Goal: Task Accomplishment & Management: Use online tool/utility

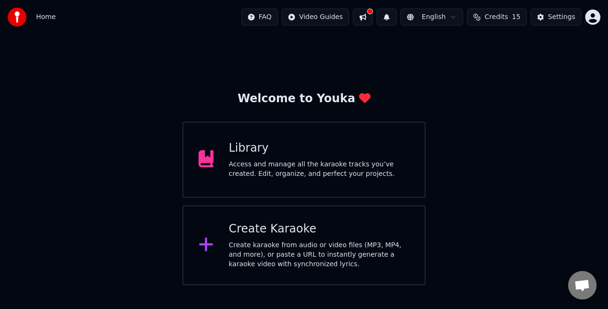
click at [262, 229] on div "Create Karaoke" at bounding box center [319, 228] width 181 height 15
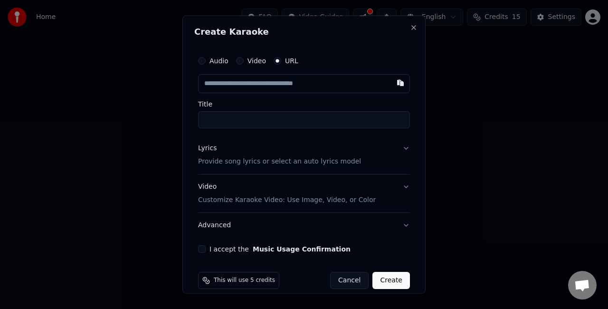
paste input "**********"
type input "**********"
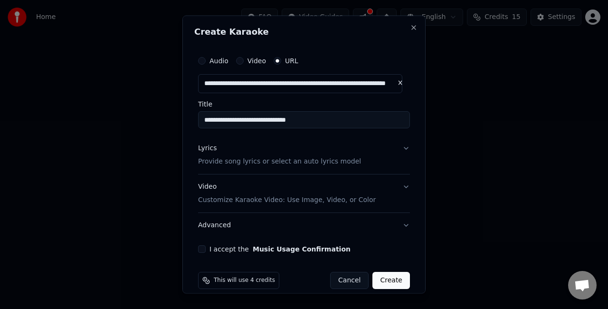
type input "**********"
click at [398, 149] on button "Lyrics Provide song lyrics or select an auto lyrics model" at bounding box center [304, 155] width 212 height 38
type input "**********"
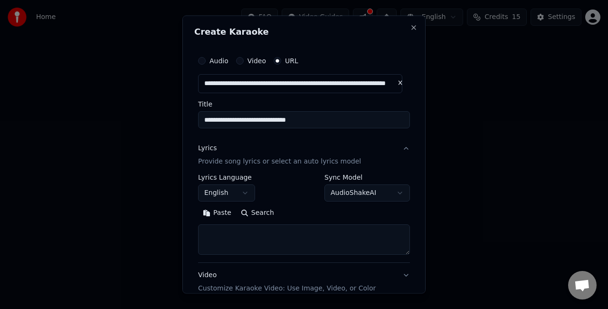
click at [276, 236] on textarea at bounding box center [304, 239] width 212 height 30
paste textarea "**********"
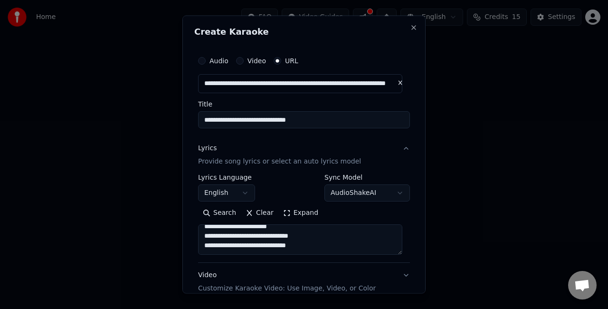
scroll to position [366, 0]
type textarea "**********"
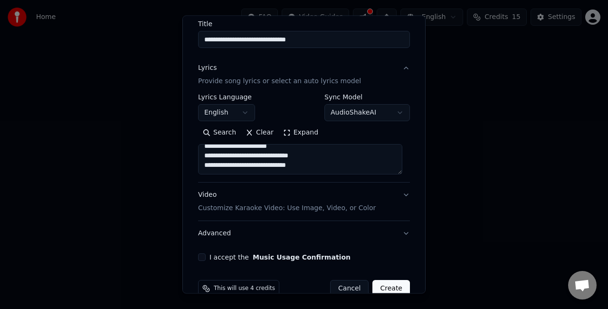
scroll to position [98, 0]
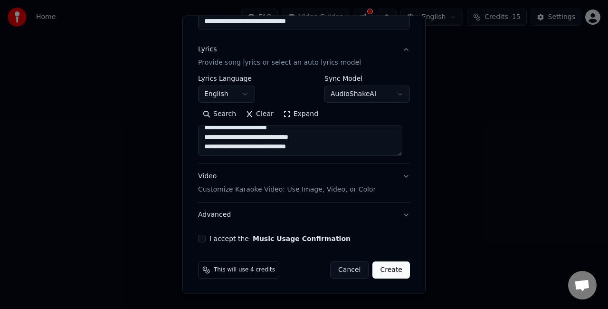
click at [392, 176] on button "Video Customize Karaoke Video: Use Image, Video, or Color" at bounding box center [304, 183] width 212 height 38
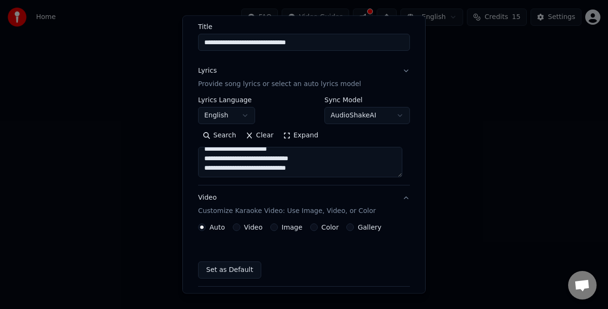
scroll to position [73, 0]
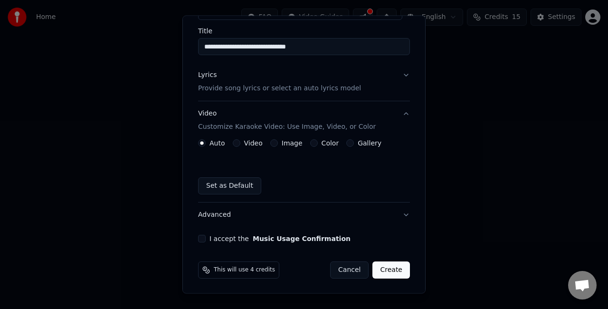
click at [394, 113] on button "Video Customize Karaoke Video: Use Image, Video, or Color" at bounding box center [304, 120] width 212 height 38
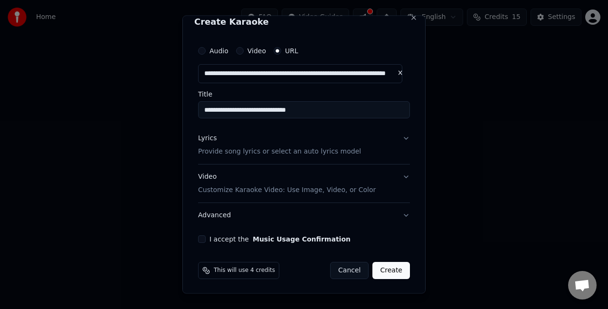
click at [203, 237] on button "I accept the Music Usage Confirmation" at bounding box center [202, 238] width 8 height 8
click at [401, 135] on button "Lyrics Provide song lyrics or select an auto lyrics model" at bounding box center [304, 145] width 212 height 38
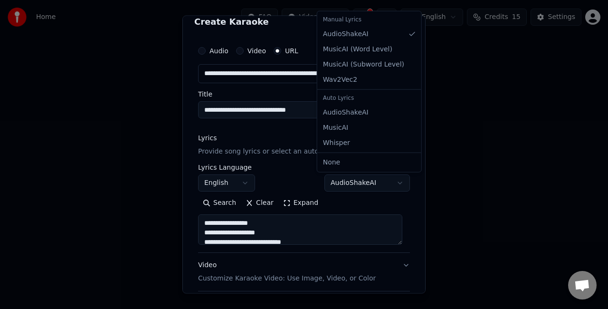
click at [371, 180] on body "**********" at bounding box center [304, 142] width 608 height 285
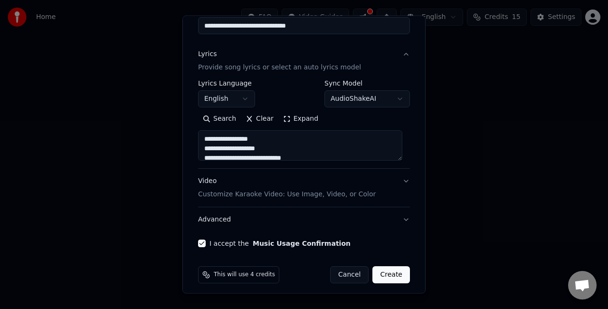
scroll to position [98, 0]
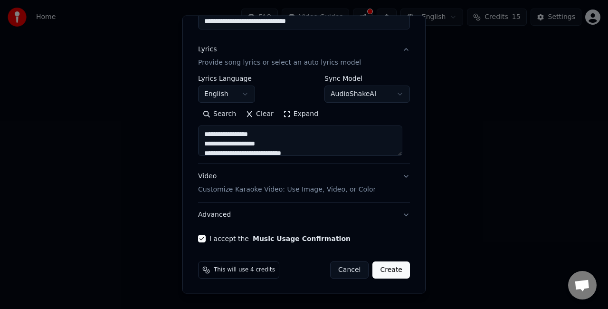
click at [386, 271] on button "Create" at bounding box center [390, 269] width 37 height 17
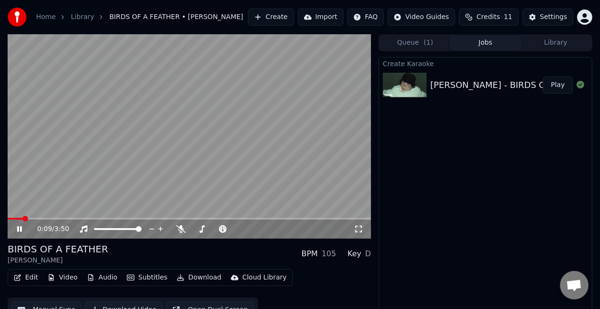
click at [360, 227] on icon at bounding box center [358, 229] width 9 height 8
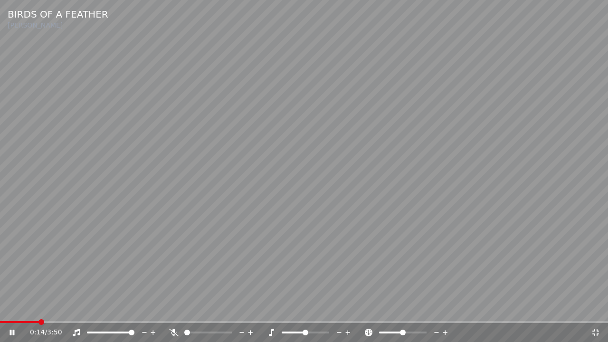
click at [172, 308] on icon at bounding box center [173, 332] width 9 height 8
click at [598, 308] on div "0:23 / 3:50" at bounding box center [304, 332] width 600 height 9
click at [597, 308] on icon at bounding box center [594, 332] width 9 height 8
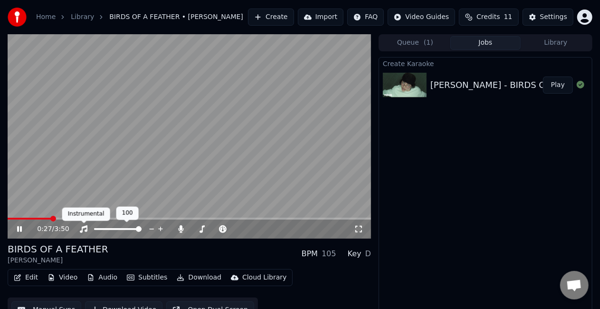
click at [85, 225] on icon at bounding box center [83, 229] width 9 height 8
click at [162, 156] on video at bounding box center [189, 136] width 363 height 204
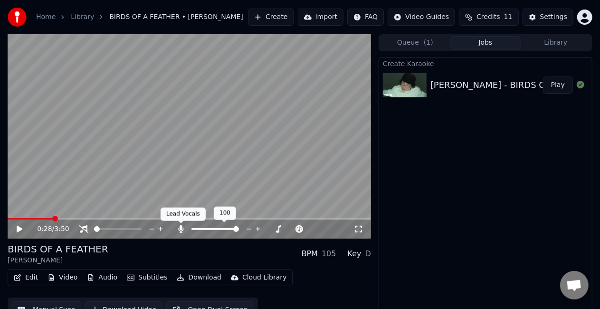
click at [182, 228] on icon at bounding box center [180, 229] width 5 height 8
click at [182, 228] on icon at bounding box center [180, 229] width 9 height 8
click at [87, 229] on icon at bounding box center [83, 229] width 9 height 8
click at [156, 170] on video at bounding box center [189, 136] width 363 height 204
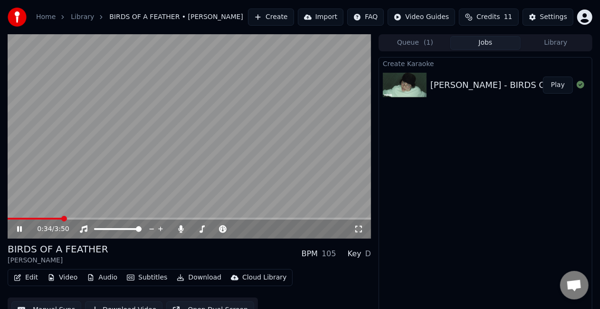
click at [41, 21] on link "Home" at bounding box center [45, 16] width 19 height 9
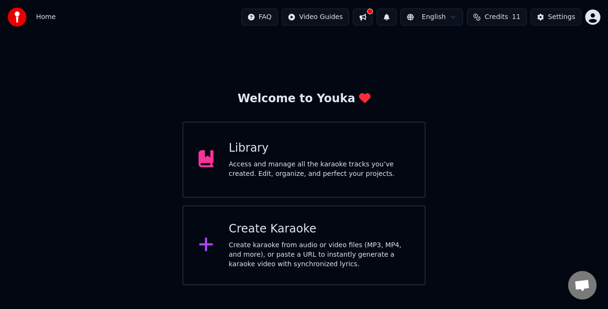
click at [264, 157] on div "Library Access and manage all the karaoke tracks you’ve created. Edit, organize…" at bounding box center [319, 160] width 181 height 38
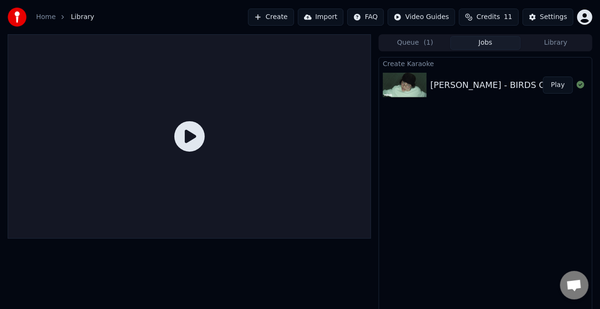
click at [193, 135] on icon at bounding box center [189, 136] width 30 height 30
click at [558, 83] on button "Play" at bounding box center [558, 84] width 30 height 17
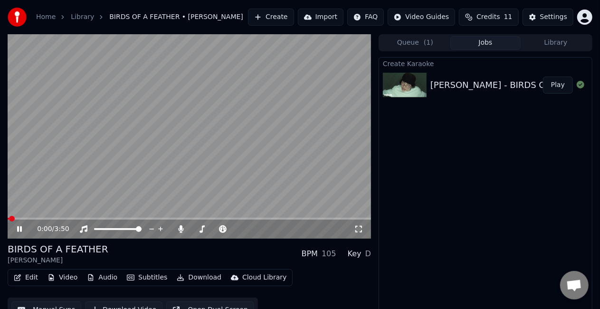
click at [362, 228] on icon at bounding box center [358, 229] width 9 height 8
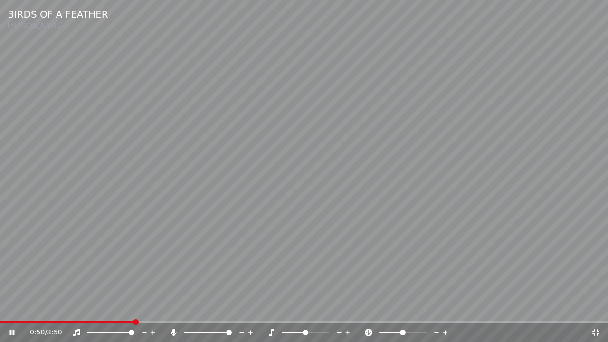
click at [174, 308] on icon at bounding box center [173, 332] width 5 height 8
click at [177, 308] on icon at bounding box center [173, 332] width 9 height 8
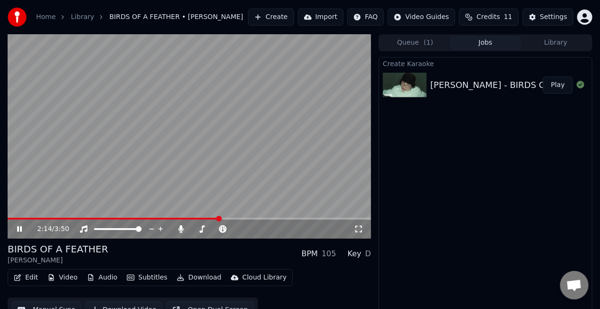
click at [231, 154] on video at bounding box center [189, 136] width 363 height 204
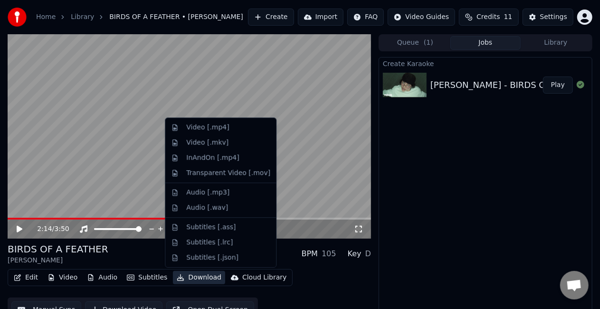
click at [193, 278] on button "Download" at bounding box center [199, 277] width 52 height 13
click at [220, 125] on div "Video [.mp4]" at bounding box center [207, 126] width 43 height 9
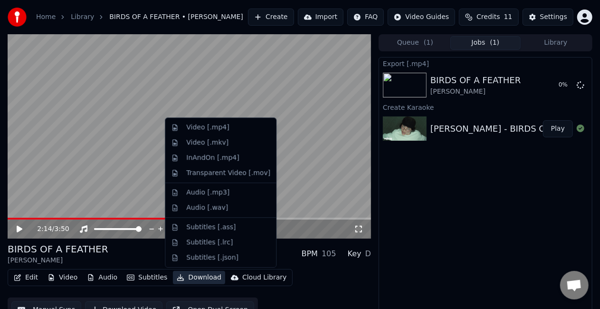
click at [195, 277] on button "Download" at bounding box center [199, 277] width 52 height 13
click at [223, 157] on div "InAndOn [.mp4]" at bounding box center [212, 157] width 53 height 9
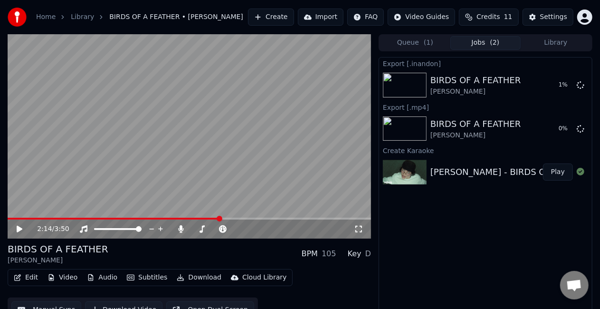
click at [328, 167] on video at bounding box center [189, 136] width 363 height 204
click at [359, 229] on icon at bounding box center [358, 229] width 9 height 8
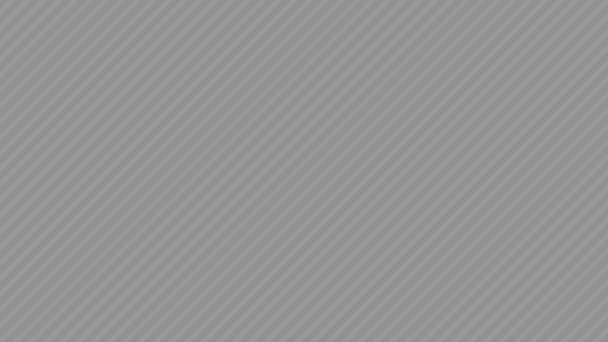
click at [393, 214] on video at bounding box center [304, 171] width 608 height 342
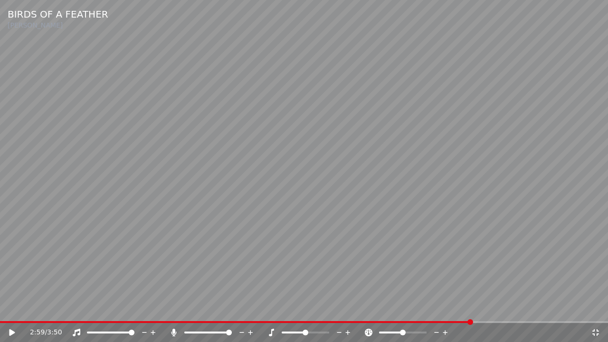
click at [232, 243] on video at bounding box center [304, 171] width 608 height 342
click at [171, 308] on icon at bounding box center [173, 332] width 9 height 8
click at [587, 308] on span at bounding box center [304, 322] width 608 height 2
click at [593, 308] on icon at bounding box center [595, 332] width 7 height 7
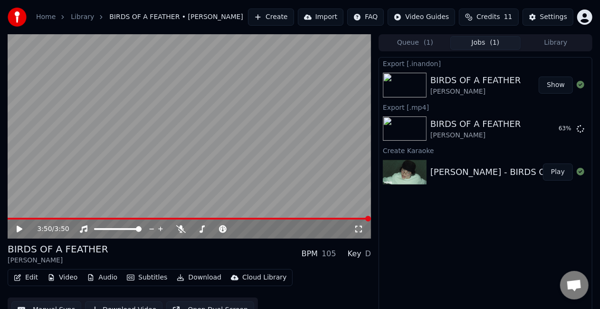
click at [288, 22] on button "Create" at bounding box center [271, 17] width 46 height 17
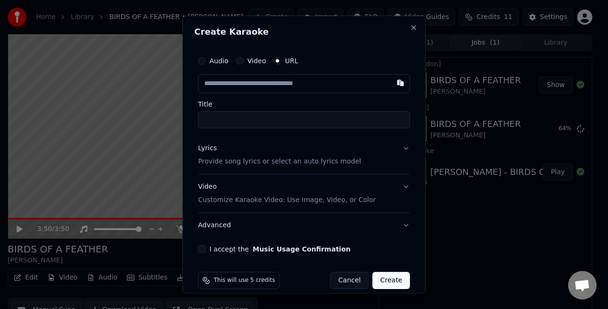
click at [247, 58] on label "Video" at bounding box center [256, 60] width 19 height 7
click at [244, 58] on button "Video" at bounding box center [240, 61] width 8 height 8
click at [273, 58] on button "URL" at bounding box center [277, 61] width 8 height 8
click at [292, 80] on input "text" at bounding box center [304, 83] width 212 height 19
paste input "**********"
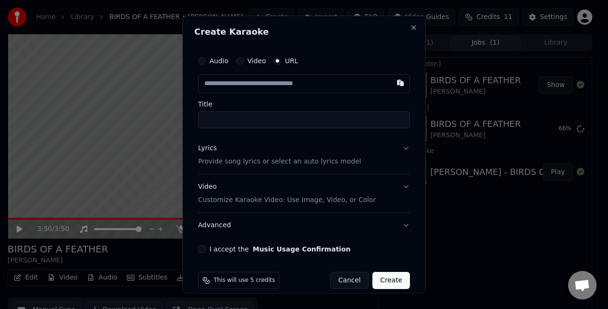
type input "**********"
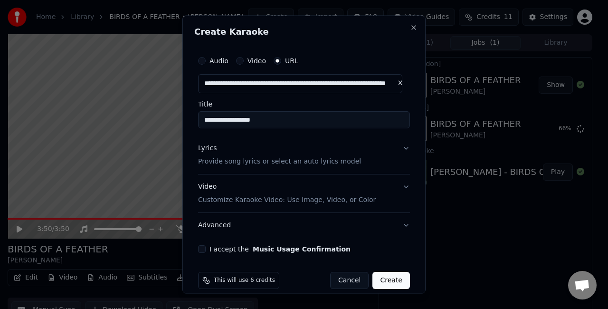
type input "**********"
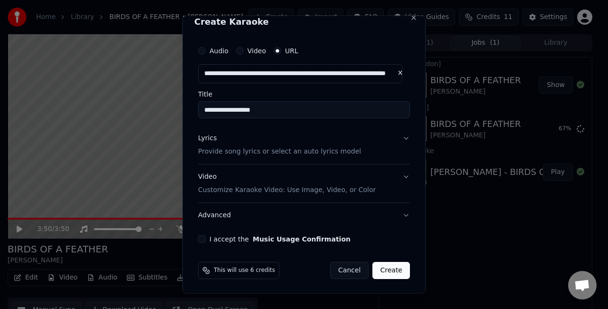
type input "**********"
click at [398, 137] on button "Lyrics Provide song lyrics or select an auto lyrics model" at bounding box center [304, 145] width 212 height 38
type input "**********"
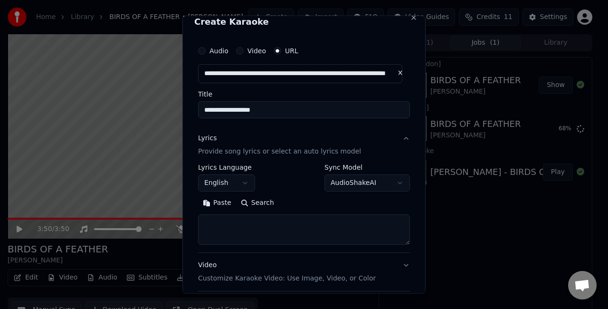
scroll to position [84, 0]
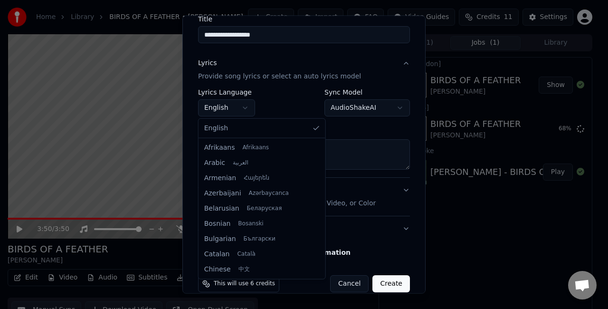
click at [246, 108] on body "**********" at bounding box center [300, 154] width 600 height 309
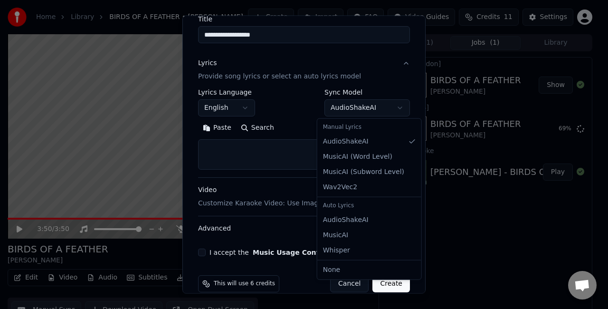
click at [369, 108] on body "**********" at bounding box center [300, 154] width 600 height 309
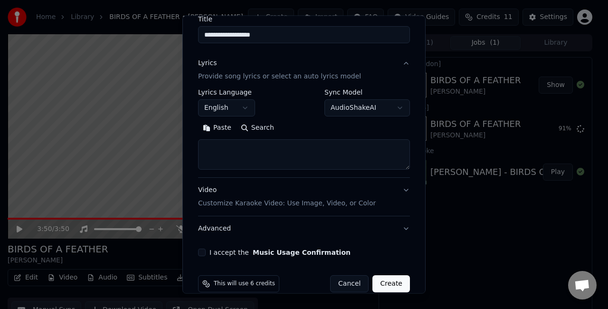
click at [280, 140] on textarea at bounding box center [304, 154] width 212 height 30
paste textarea "**********"
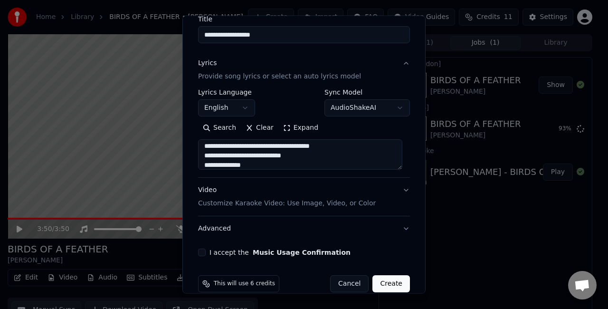
scroll to position [98, 0]
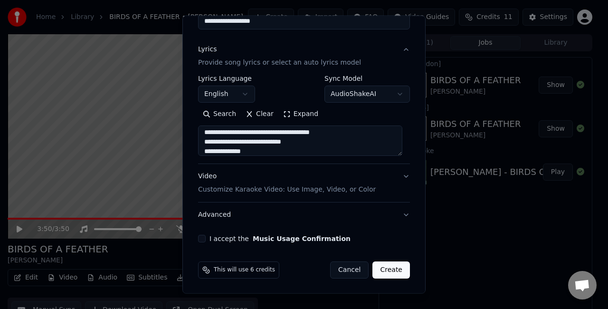
type textarea "**********"
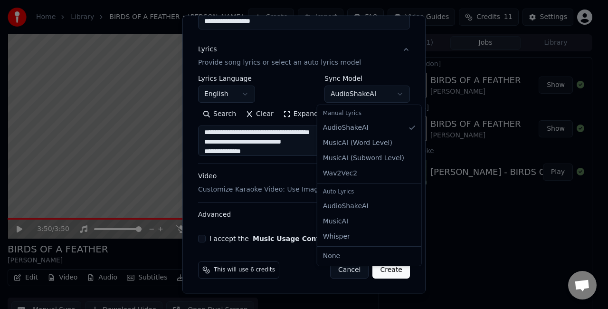
click at [367, 95] on body "**********" at bounding box center [300, 154] width 600 height 309
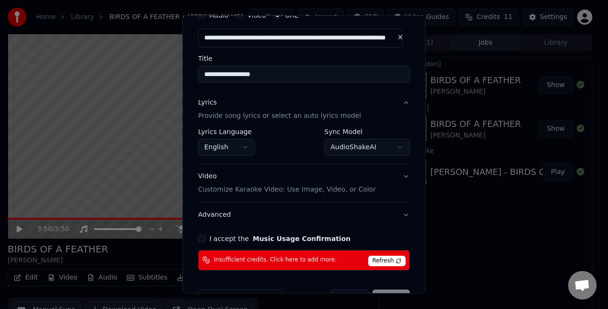
scroll to position [73, 0]
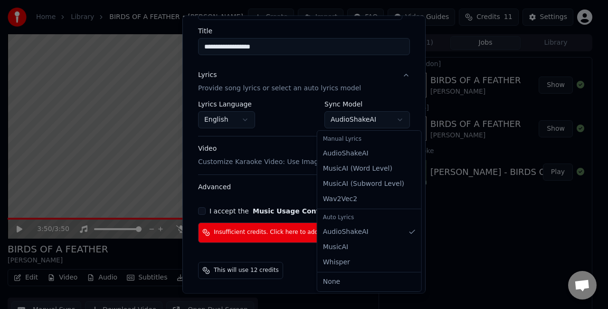
click at [371, 121] on body "**********" at bounding box center [300, 154] width 600 height 309
click at [366, 123] on body "**********" at bounding box center [300, 154] width 600 height 309
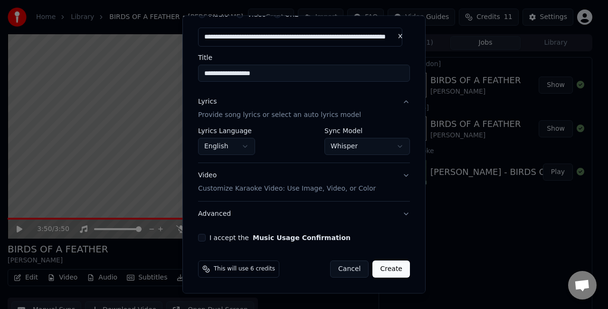
scroll to position [45, 0]
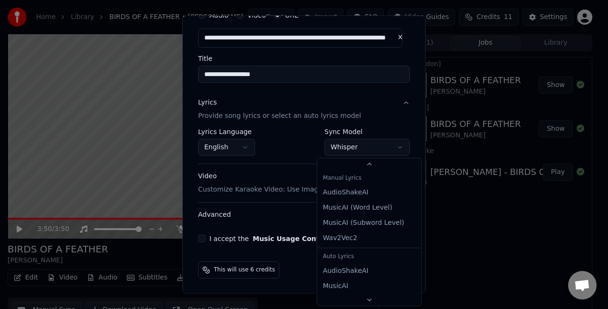
click at [353, 150] on body "**********" at bounding box center [300, 154] width 600 height 309
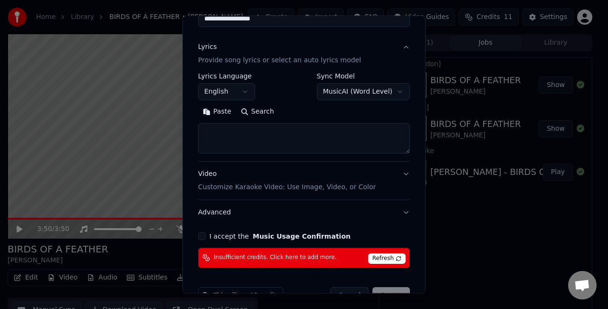
scroll to position [71, 0]
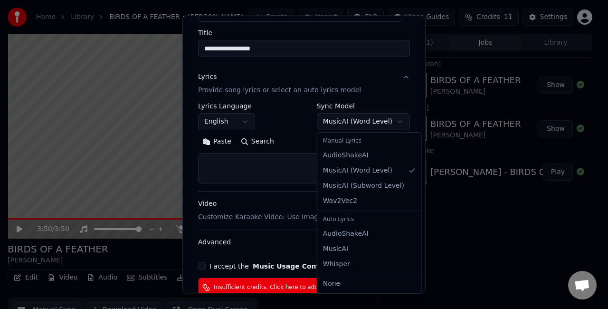
click at [353, 120] on body "**********" at bounding box center [300, 154] width 600 height 309
select select "**********"
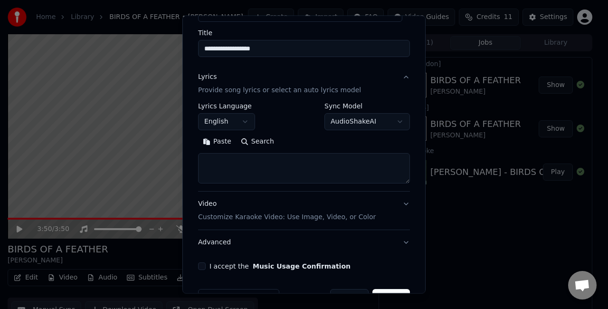
click at [314, 166] on textarea at bounding box center [304, 168] width 212 height 30
paste textarea "**********"
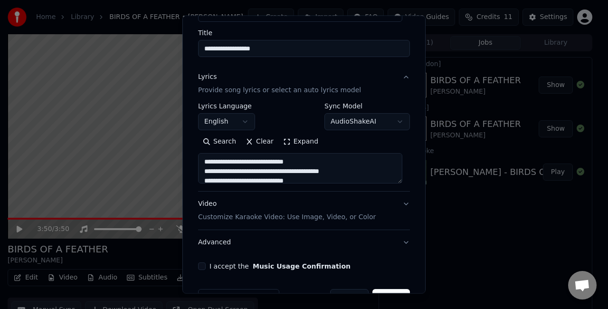
scroll to position [201, 0]
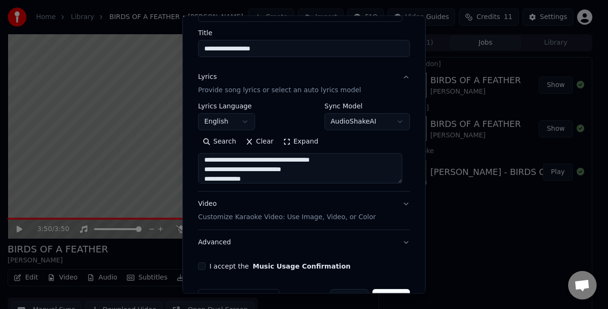
type textarea "**********"
click at [199, 263] on button "I accept the Music Usage Confirmation" at bounding box center [202, 266] width 8 height 8
click at [391, 207] on button "Video Customize Karaoke Video: Use Image, Video, or Color" at bounding box center [304, 210] width 212 height 38
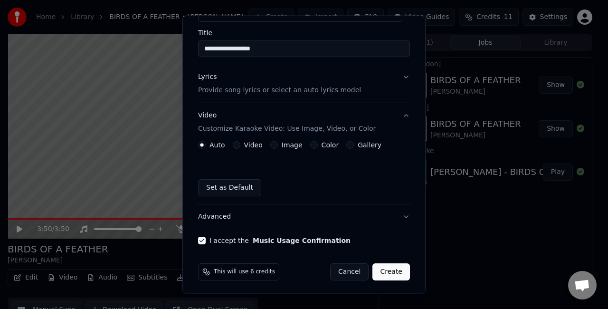
scroll to position [73, 0]
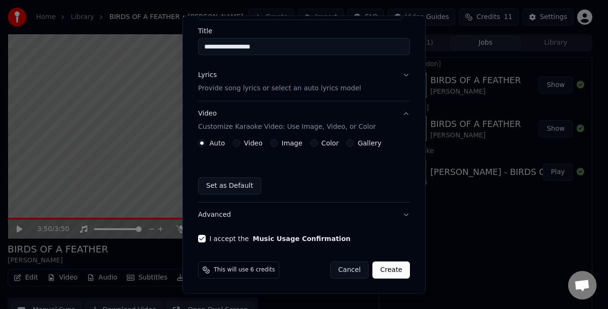
click at [387, 270] on button "Create" at bounding box center [390, 269] width 37 height 17
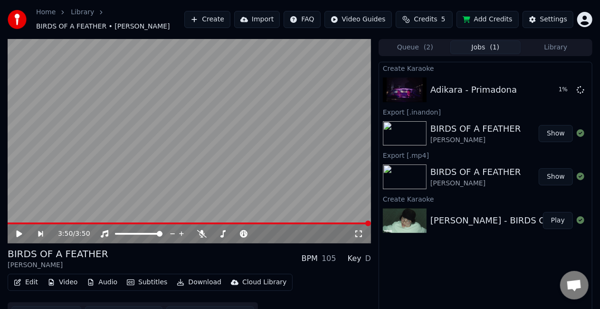
click at [549, 176] on button "Show" at bounding box center [555, 176] width 34 height 17
click at [555, 93] on button "Play" at bounding box center [558, 89] width 30 height 17
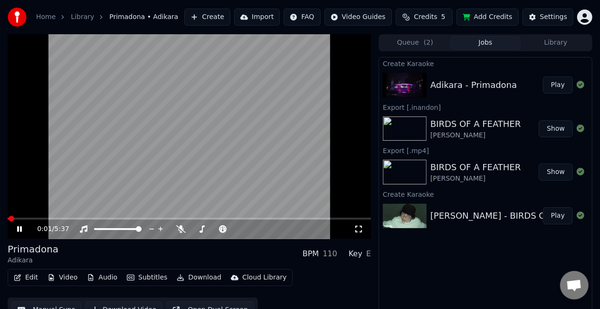
click at [360, 230] on icon at bounding box center [358, 229] width 9 height 8
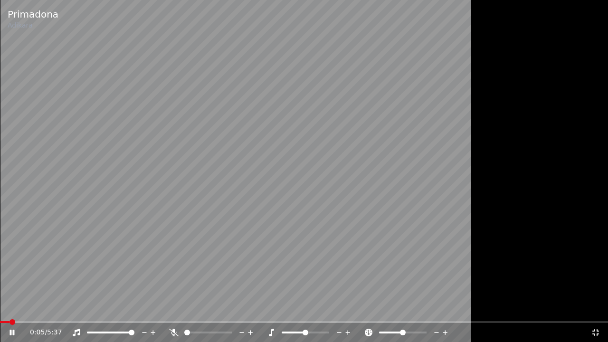
click at [597, 308] on icon at bounding box center [595, 332] width 7 height 7
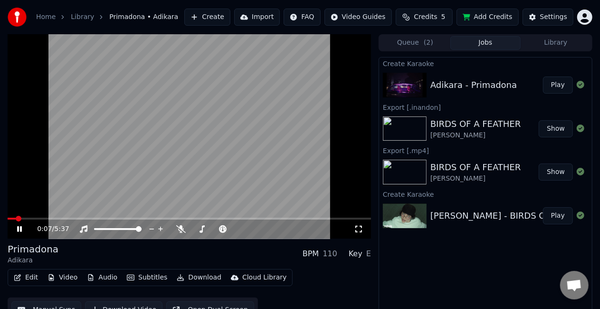
click at [358, 230] on icon at bounding box center [358, 229] width 9 height 8
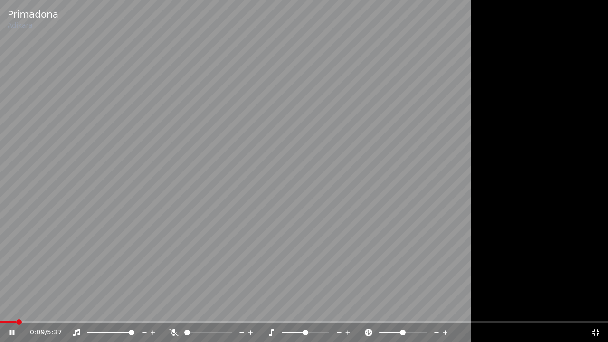
click at [598, 308] on icon at bounding box center [594, 332] width 9 height 8
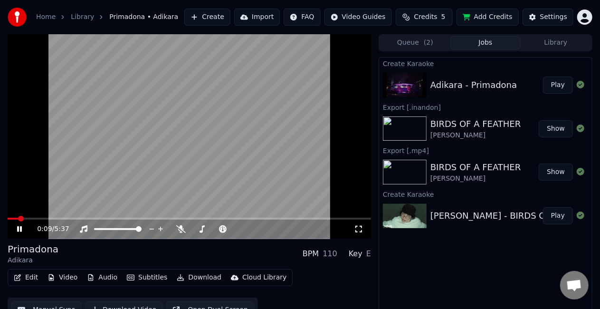
click at [228, 142] on video at bounding box center [189, 136] width 363 height 204
click at [66, 275] on button "Video" at bounding box center [62, 277] width 37 height 13
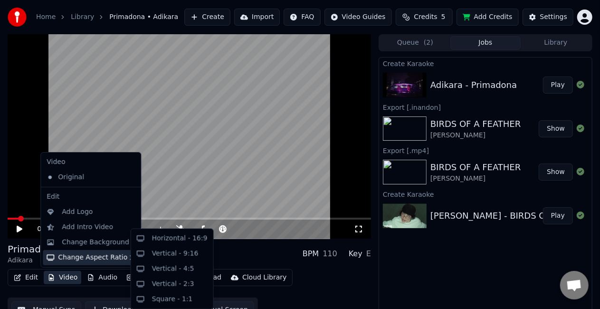
click at [88, 257] on div "Change Aspect Ratio" at bounding box center [91, 257] width 96 height 15
click at [182, 241] on div "Horizontal - 16:9" at bounding box center [180, 238] width 56 height 9
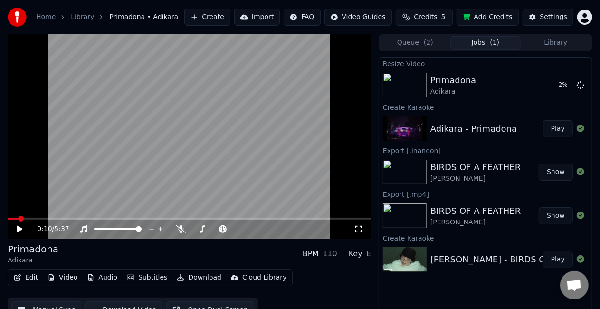
click at [362, 228] on icon at bounding box center [358, 228] width 7 height 7
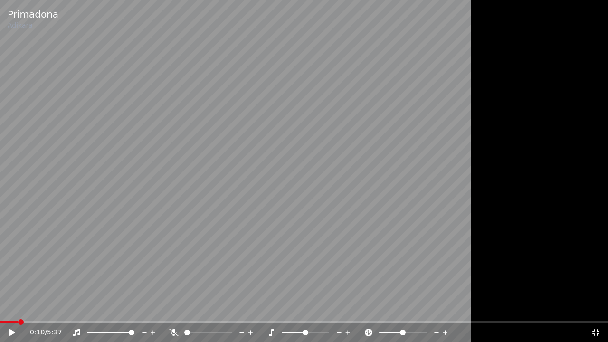
click at [66, 308] on video at bounding box center [304, 171] width 608 height 342
click at [67, 308] on span at bounding box center [304, 322] width 608 height 2
click at [592, 308] on icon at bounding box center [594, 332] width 9 height 8
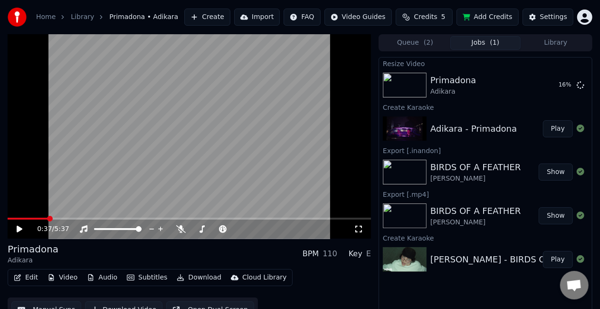
click at [18, 226] on icon at bounding box center [26, 229] width 22 height 8
click at [178, 232] on icon at bounding box center [180, 229] width 9 height 8
click at [75, 15] on link "Library" at bounding box center [82, 16] width 23 height 9
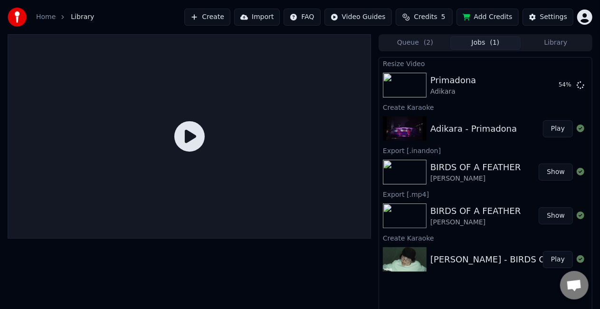
click at [49, 20] on link "Home" at bounding box center [45, 16] width 19 height 9
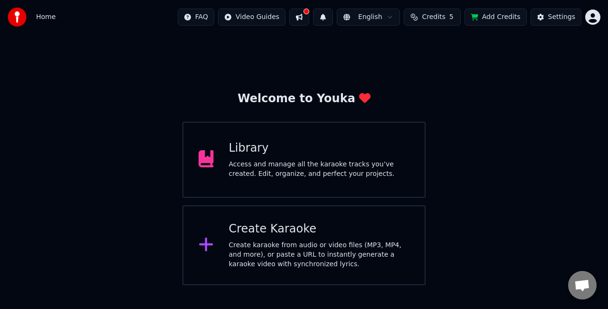
click at [274, 157] on div "Library Access and manage all the karaoke tracks you’ve created. Edit, organize…" at bounding box center [319, 160] width 181 height 38
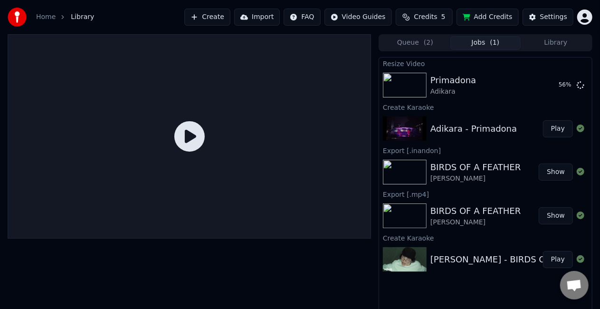
click at [560, 128] on button "Play" at bounding box center [558, 128] width 30 height 17
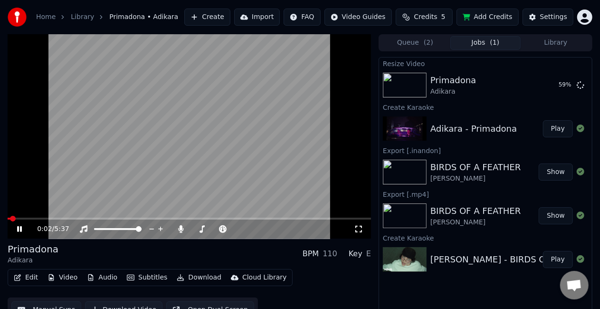
click at [358, 225] on icon at bounding box center [358, 229] width 9 height 8
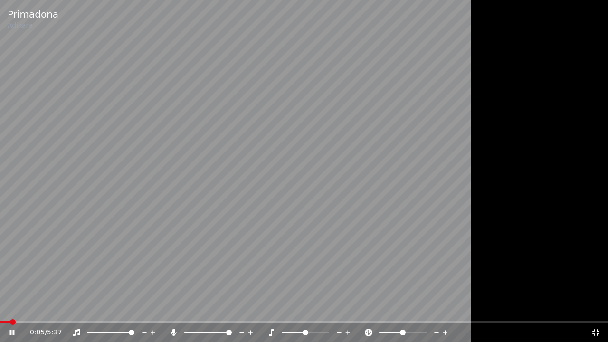
click at [595, 308] on div "0:05 / 5:37" at bounding box center [304, 332] width 600 height 9
click at [597, 308] on icon at bounding box center [595, 332] width 7 height 7
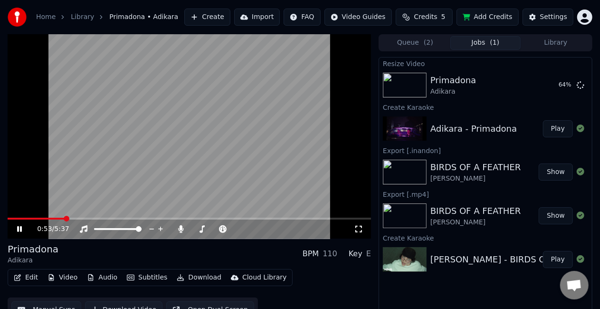
click at [65, 218] on span at bounding box center [189, 218] width 363 height 2
click at [78, 218] on span at bounding box center [189, 218] width 363 height 2
click at [69, 217] on span at bounding box center [38, 218] width 61 height 2
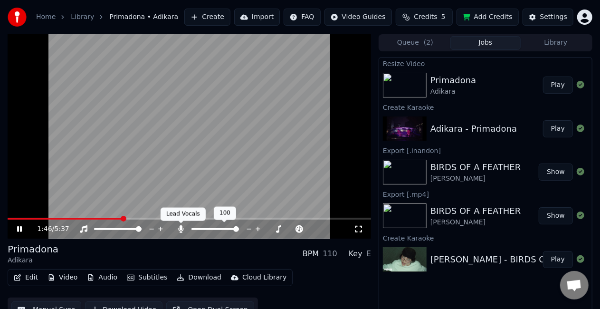
click at [180, 231] on icon at bounding box center [180, 229] width 5 height 8
click at [179, 228] on icon at bounding box center [180, 229] width 9 height 8
click at [157, 171] on video at bounding box center [189, 136] width 363 height 204
click at [356, 230] on icon at bounding box center [358, 229] width 9 height 8
click at [563, 87] on button "Play" at bounding box center [558, 84] width 30 height 17
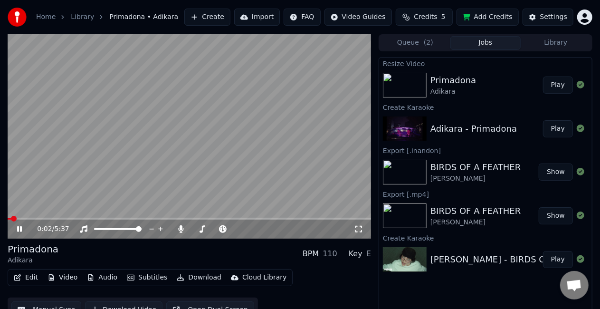
click at [357, 231] on icon at bounding box center [358, 229] width 9 height 8
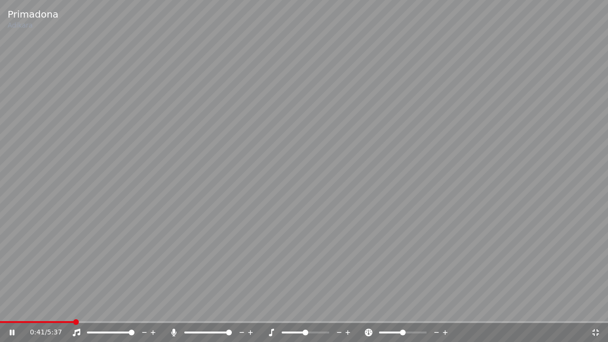
click at [73, 308] on span at bounding box center [304, 322] width 608 height 2
click at [91, 308] on span at bounding box center [304, 322] width 608 height 2
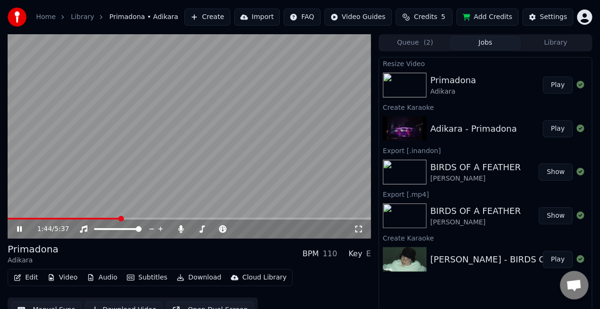
drag, startPoint x: 206, startPoint y: 205, endPoint x: 123, endPoint y: 207, distance: 82.2
click at [206, 205] on video at bounding box center [189, 136] width 363 height 204
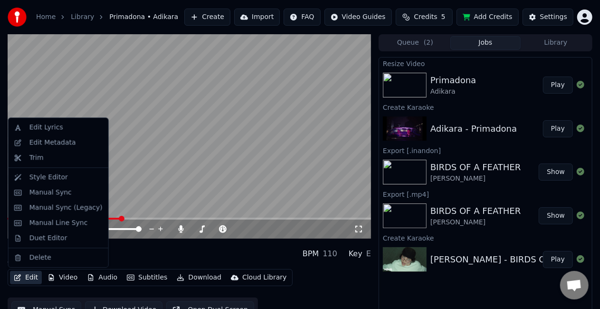
click at [24, 280] on button "Edit" at bounding box center [26, 277] width 32 height 13
click at [59, 127] on div "Edit Lyrics" at bounding box center [65, 126] width 73 height 9
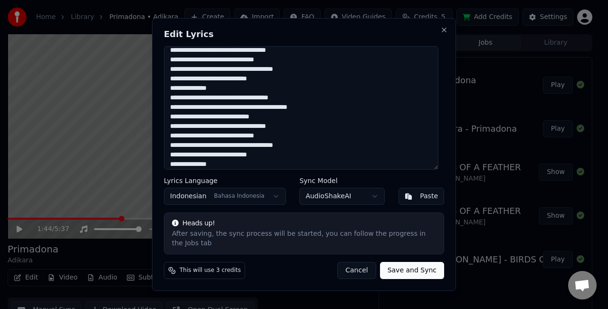
scroll to position [31, 0]
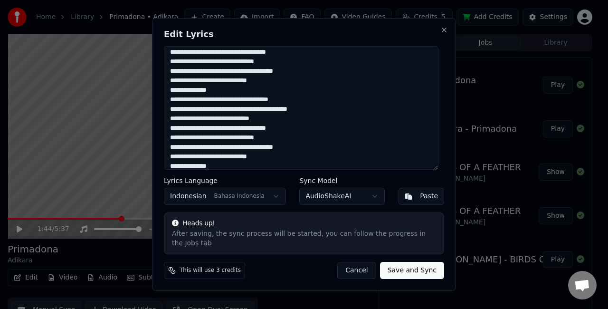
click at [366, 262] on button "Cancel" at bounding box center [356, 270] width 38 height 17
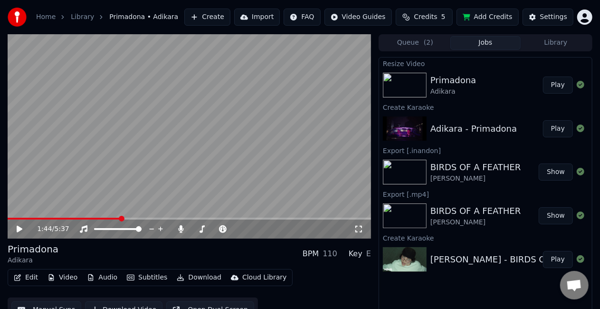
click at [221, 142] on video at bounding box center [189, 136] width 363 height 204
click at [164, 218] on span at bounding box center [189, 218] width 363 height 2
click at [216, 190] on video at bounding box center [189, 136] width 363 height 204
click at [229, 13] on button "Create" at bounding box center [207, 17] width 46 height 17
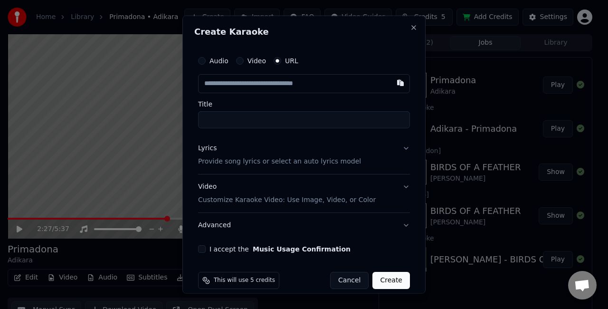
type input "**********"
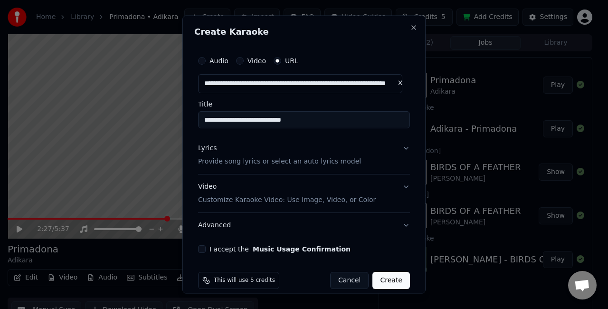
type input "**********"
click at [396, 148] on button "Lyrics Provide song lyrics or select an auto lyrics model" at bounding box center [304, 155] width 212 height 38
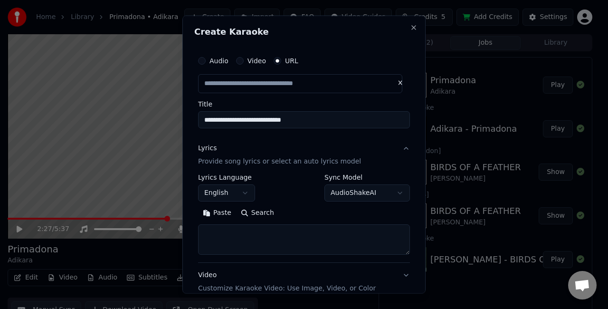
type input "**********"
click at [301, 232] on textarea at bounding box center [304, 239] width 212 height 30
paste textarea "**********"
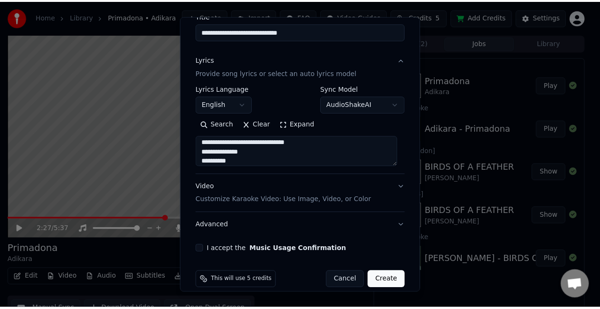
scroll to position [98, 0]
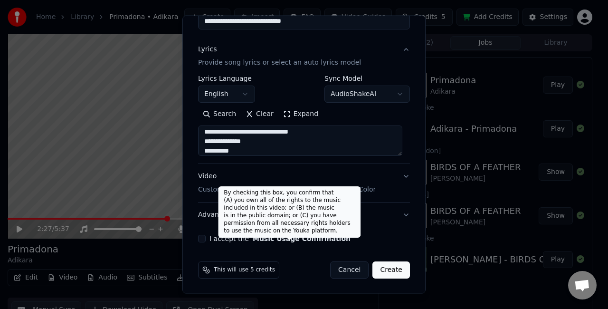
type textarea "**********"
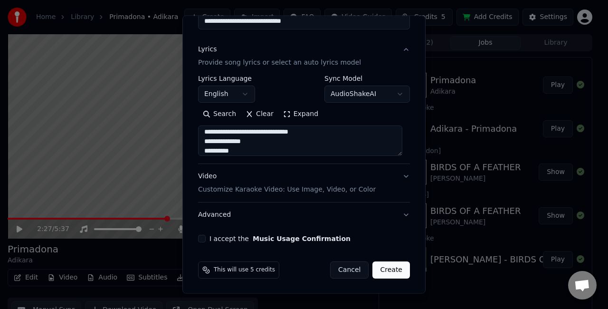
click at [229, 235] on label "I accept the Music Usage Confirmation" at bounding box center [279, 238] width 141 height 7
click at [206, 235] on button "I accept the Music Usage Confirmation" at bounding box center [202, 238] width 8 height 8
click at [388, 264] on button "Create" at bounding box center [390, 269] width 37 height 17
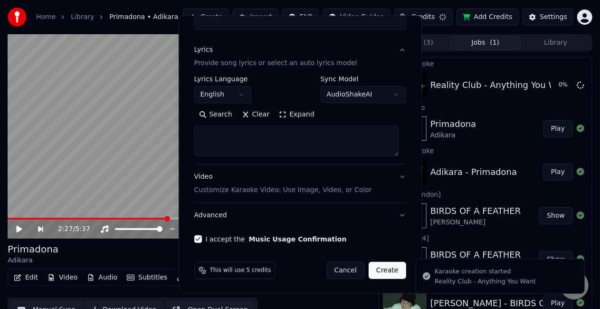
scroll to position [0, 0]
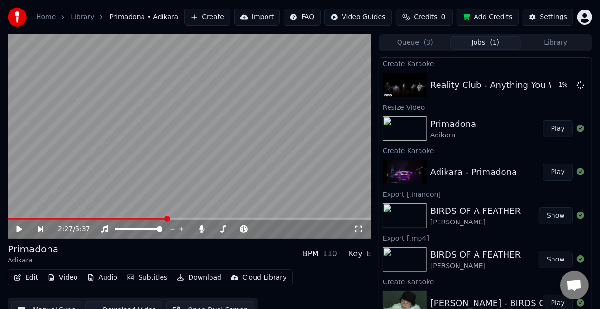
click at [265, 129] on video at bounding box center [189, 136] width 363 height 204
click at [200, 230] on icon at bounding box center [201, 229] width 5 height 8
click at [201, 229] on icon at bounding box center [201, 229] width 9 height 8
click at [320, 228] on icon at bounding box center [320, 228] width 5 height 5
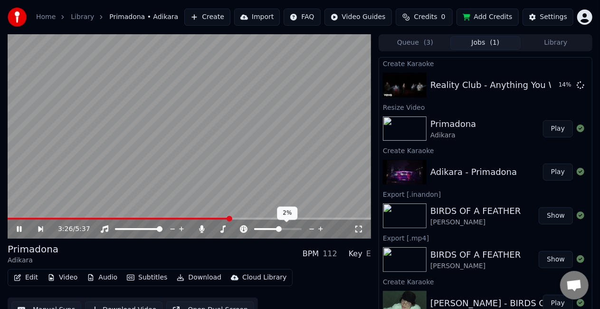
click at [320, 228] on icon at bounding box center [320, 228] width 5 height 5
click at [256, 218] on span at bounding box center [189, 218] width 363 height 2
click at [319, 227] on icon at bounding box center [320, 228] width 9 height 9
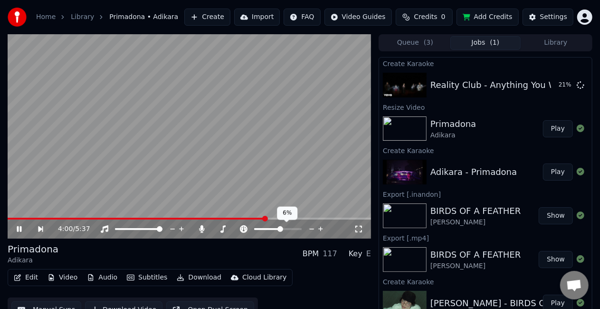
click at [319, 227] on icon at bounding box center [320, 228] width 9 height 9
click at [311, 229] on icon at bounding box center [311, 228] width 9 height 9
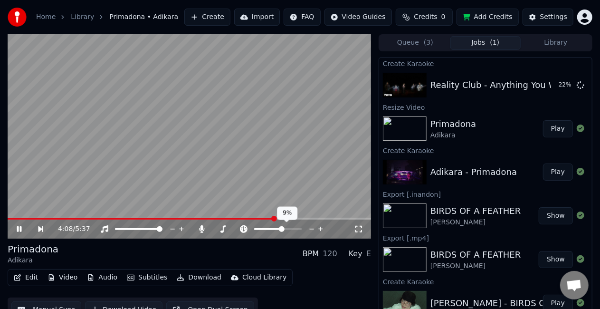
click at [311, 229] on icon at bounding box center [311, 228] width 9 height 9
click at [301, 227] on span at bounding box center [299, 229] width 6 height 6
click at [279, 231] on span at bounding box center [279, 229] width 6 height 6
click at [313, 229] on icon at bounding box center [311, 229] width 5 height 1
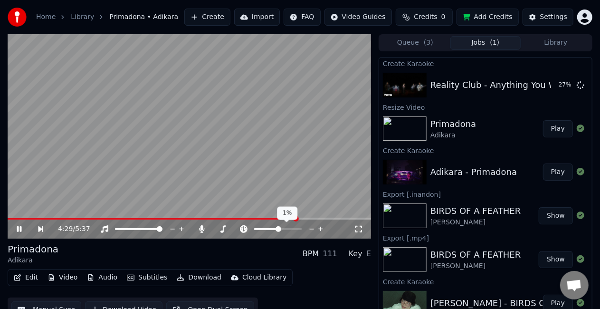
click at [313, 229] on icon at bounding box center [311, 229] width 5 height 1
click at [300, 229] on icon at bounding box center [299, 228] width 5 height 5
click at [294, 229] on icon at bounding box center [290, 228] width 9 height 9
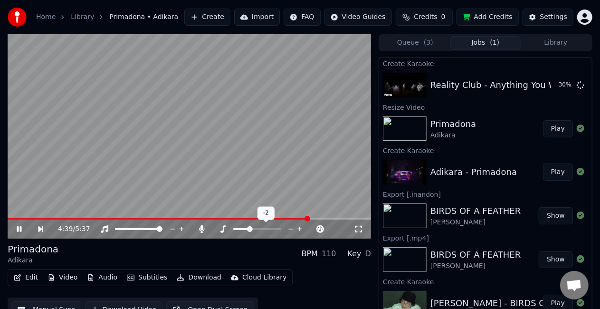
click at [294, 229] on icon at bounding box center [290, 228] width 9 height 9
click at [302, 230] on icon at bounding box center [299, 228] width 9 height 9
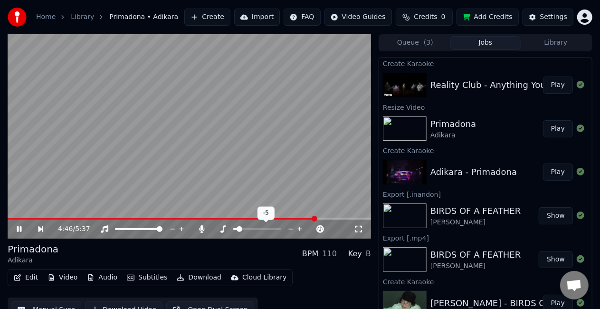
click at [302, 230] on icon at bounding box center [299, 228] width 9 height 9
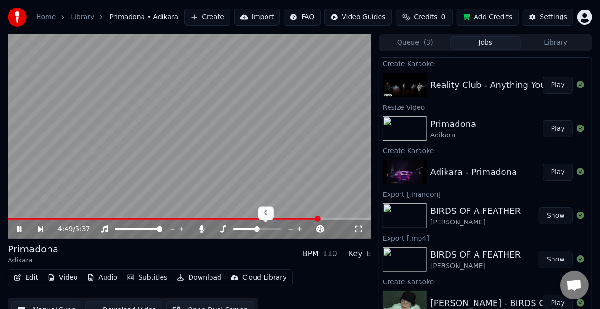
click at [302, 230] on icon at bounding box center [299, 228] width 9 height 9
click at [290, 229] on icon at bounding box center [290, 229] width 5 height 1
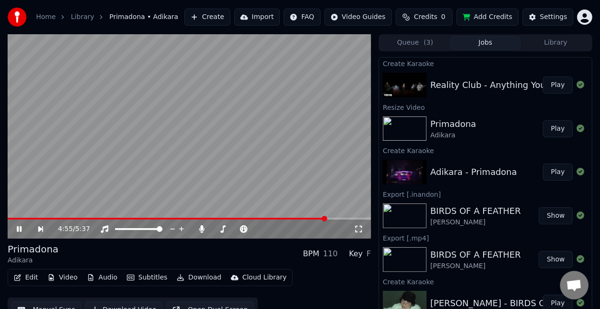
click at [285, 262] on div "Primadona Adikara BPM 110 Key F" at bounding box center [189, 253] width 363 height 23
click at [297, 217] on span at bounding box center [153, 218] width 290 height 2
click at [291, 228] on icon at bounding box center [290, 228] width 9 height 9
click at [237, 177] on video at bounding box center [189, 136] width 363 height 204
click at [562, 83] on button "Play" at bounding box center [558, 84] width 30 height 17
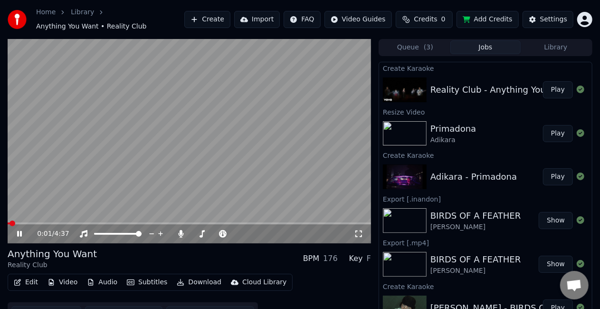
click at [355, 235] on icon at bounding box center [358, 233] width 7 height 7
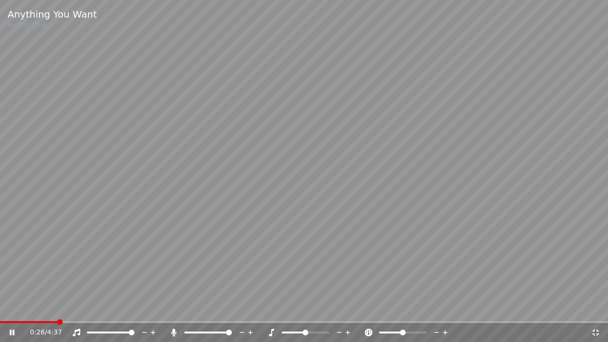
click at [177, 308] on icon at bounding box center [173, 332] width 9 height 8
click at [176, 308] on icon at bounding box center [173, 332] width 9 height 8
click at [592, 308] on icon at bounding box center [595, 332] width 7 height 7
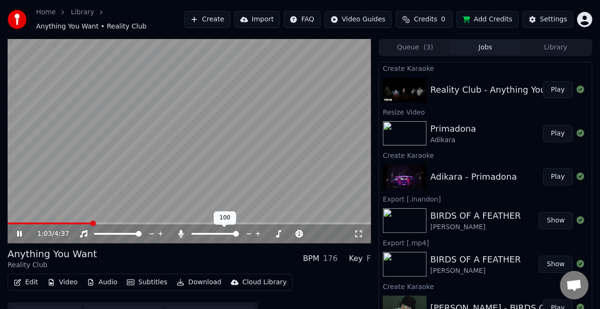
click at [181, 234] on icon at bounding box center [180, 234] width 5 height 8
click at [181, 234] on icon at bounding box center [180, 234] width 9 height 8
click at [178, 234] on icon at bounding box center [180, 234] width 5 height 8
click at [178, 232] on icon at bounding box center [180, 234] width 9 height 8
click at [349, 224] on span at bounding box center [189, 223] width 363 height 2
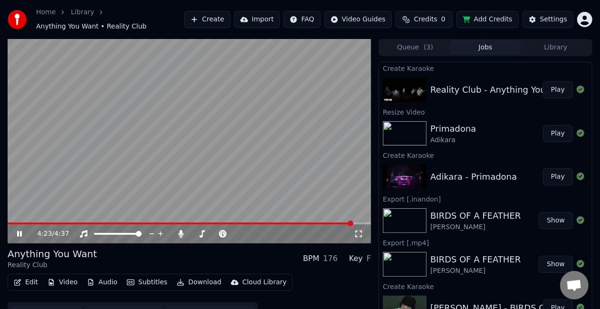
click at [362, 222] on span at bounding box center [189, 223] width 363 height 2
click at [366, 224] on span at bounding box center [189, 223] width 363 height 2
click at [182, 237] on icon at bounding box center [180, 234] width 5 height 8
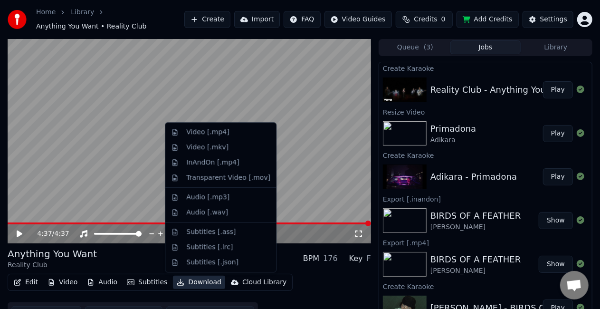
click at [190, 285] on button "Download" at bounding box center [199, 281] width 52 height 13
click at [221, 138] on div "Video [.mp4]" at bounding box center [220, 131] width 107 height 15
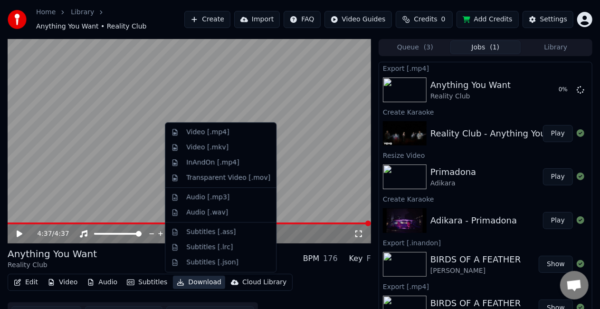
click at [193, 279] on button "Download" at bounding box center [199, 281] width 52 height 13
click at [206, 168] on div "InAndOn [.mp4]" at bounding box center [220, 162] width 107 height 15
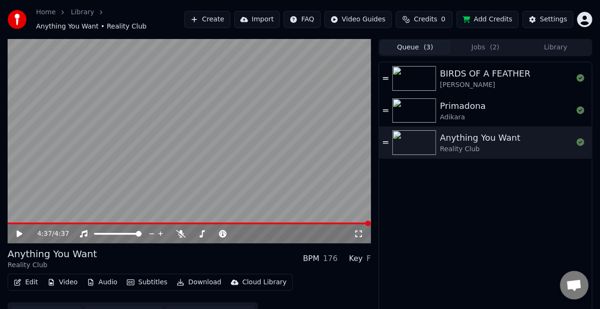
click at [426, 48] on span "( 3 )" at bounding box center [427, 47] width 9 height 9
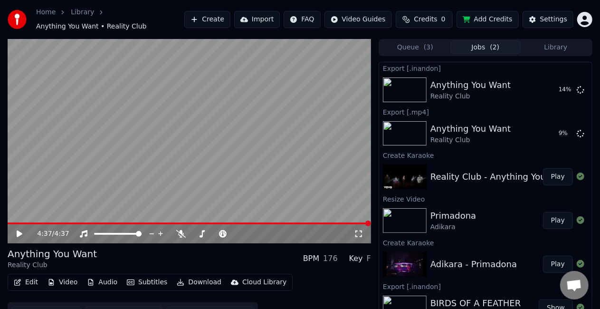
click at [466, 49] on button "Jobs ( 2 )" at bounding box center [485, 47] width 70 height 14
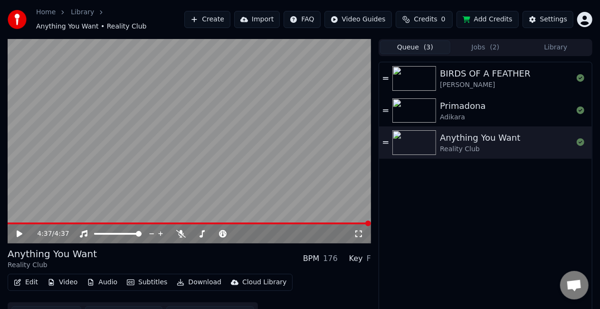
click at [440, 45] on button "Queue ( 3 )" at bounding box center [415, 47] width 70 height 14
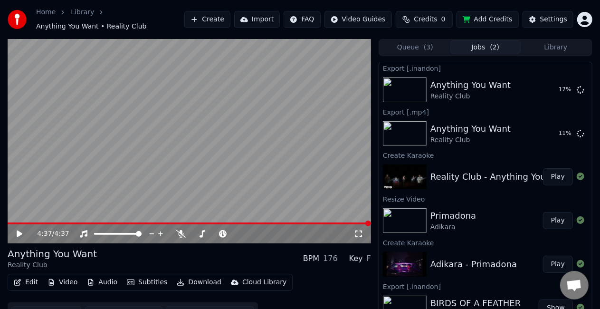
click at [467, 47] on button "Jobs ( 2 )" at bounding box center [485, 47] width 70 height 14
click at [486, 24] on button "Add Credits" at bounding box center [487, 19] width 62 height 17
click at [42, 11] on link "Home" at bounding box center [45, 12] width 19 height 9
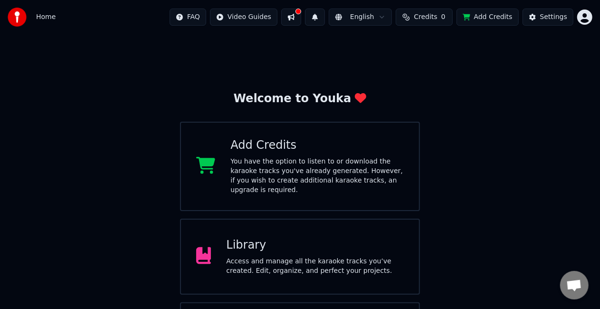
click at [301, 21] on button at bounding box center [291, 17] width 20 height 17
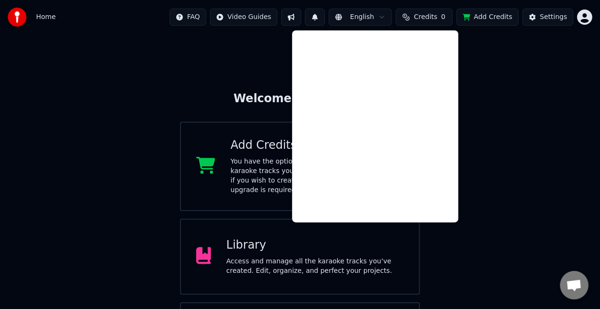
click at [236, 61] on div "Welcome to Youka Add Credits You have the option to listen to or download the k…" at bounding box center [300, 207] width 600 height 347
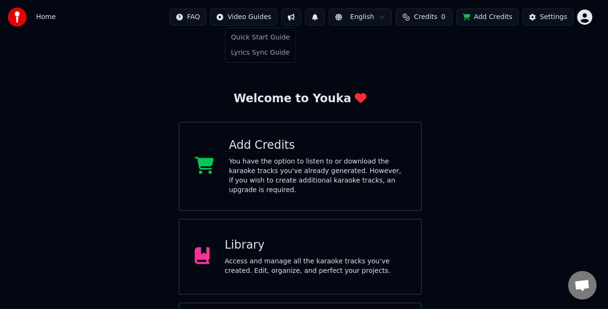
click at [247, 17] on html "Home FAQ Video Guides English Credits 0 Add Credits Settings Welcome to Youka A…" at bounding box center [304, 191] width 608 height 382
click at [327, 47] on html "Home FAQ Video Guides English Credits 0 Add Credits Settings Welcome to Youka A…" at bounding box center [304, 191] width 608 height 382
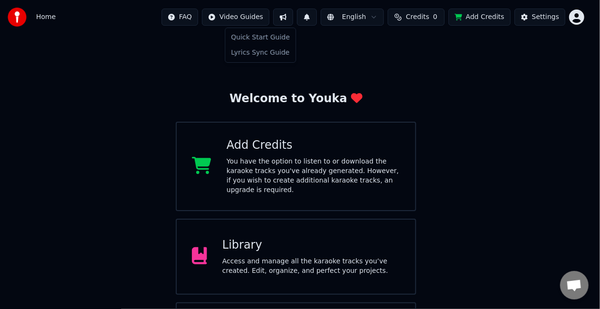
click at [268, 15] on html "Home FAQ Video Guides English Credits 0 Add Credits Settings Welcome to Youka A…" at bounding box center [300, 191] width 600 height 382
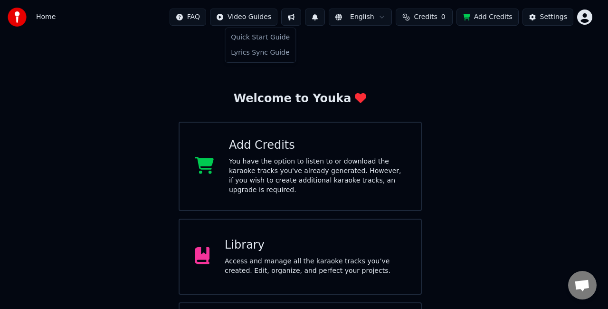
click at [268, 15] on html "Home FAQ Video Guides English Credits 0 Add Credits Settings Welcome to Youka A…" at bounding box center [304, 191] width 608 height 382
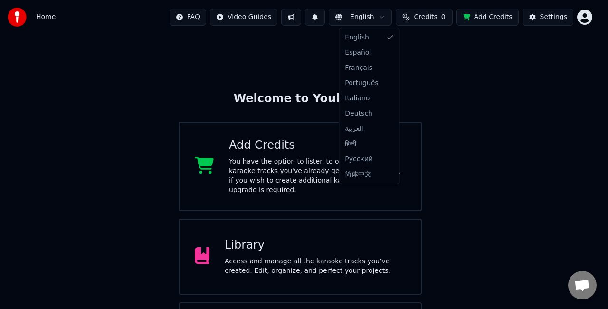
click at [364, 15] on html "Home FAQ Video Guides English Credits 0 Add Credits Settings Welcome to Youka A…" at bounding box center [304, 191] width 608 height 382
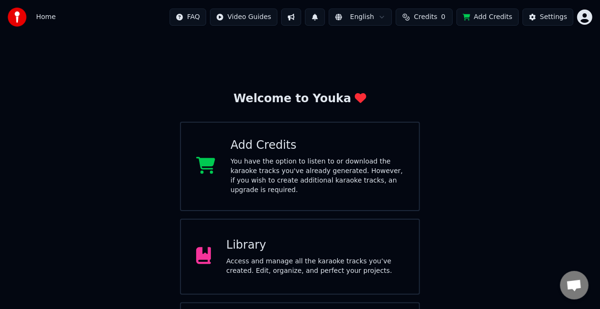
click at [364, 15] on html "Home FAQ Video Guides English Credits 0 Add Credits Settings Welcome to Youka A…" at bounding box center [300, 191] width 600 height 382
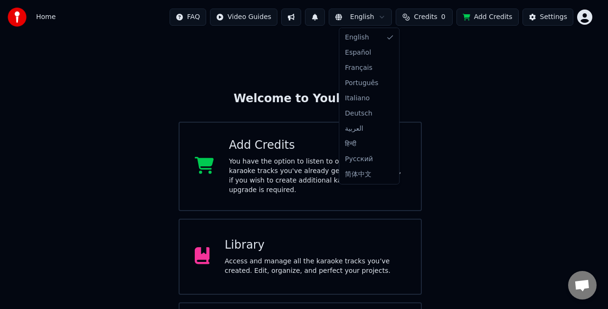
click at [364, 15] on html "Home FAQ Video Guides English Credits 0 Add Credits Settings Welcome to Youka A…" at bounding box center [304, 191] width 608 height 382
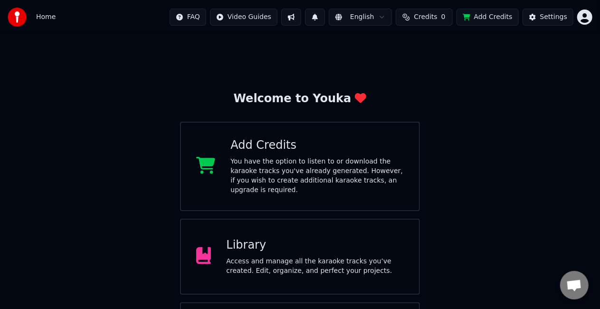
click at [372, 16] on html "Home FAQ Video Guides English Credits 0 Add Credits Settings Welcome to Youka A…" at bounding box center [300, 191] width 600 height 382
click at [272, 242] on div "Library" at bounding box center [315, 244] width 178 height 15
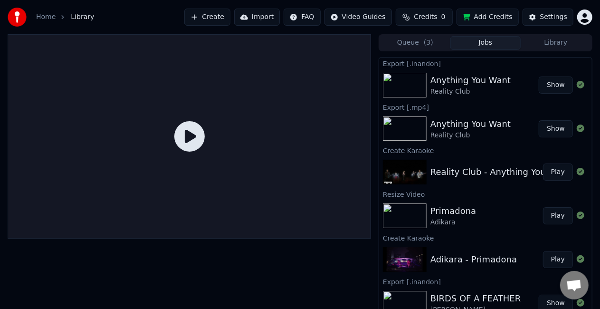
click at [545, 128] on button "Show" at bounding box center [555, 128] width 34 height 17
